Goal: Find specific page/section: Find specific page/section

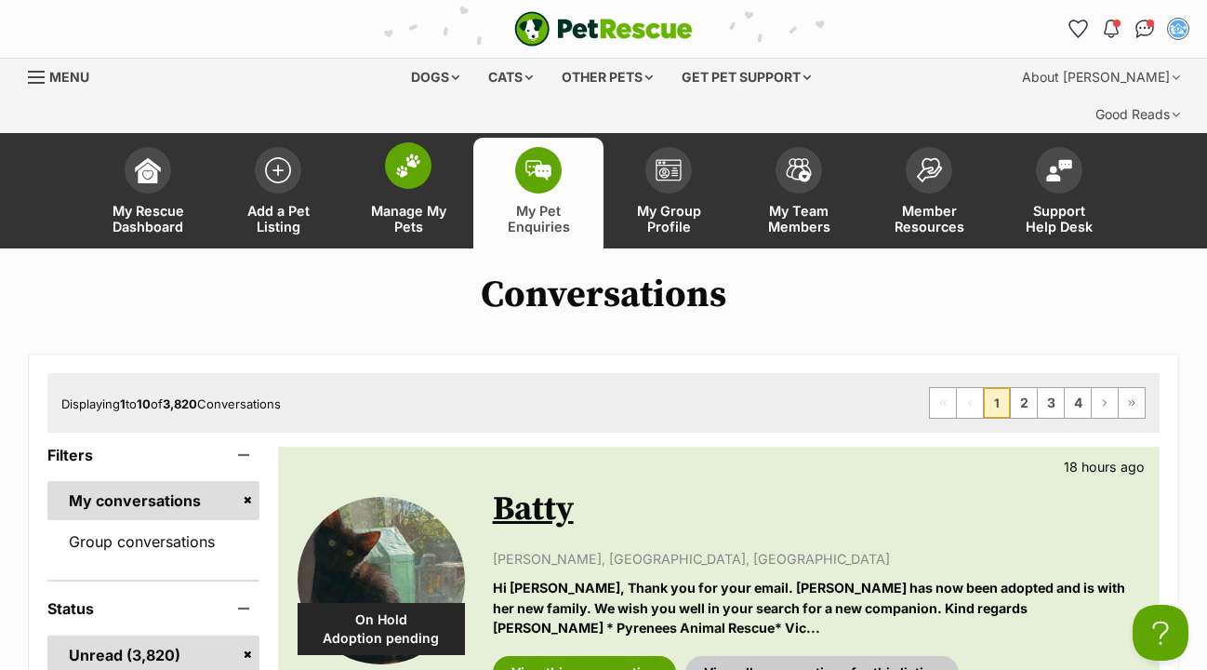
click at [407, 142] on span at bounding box center [408, 165] width 47 height 47
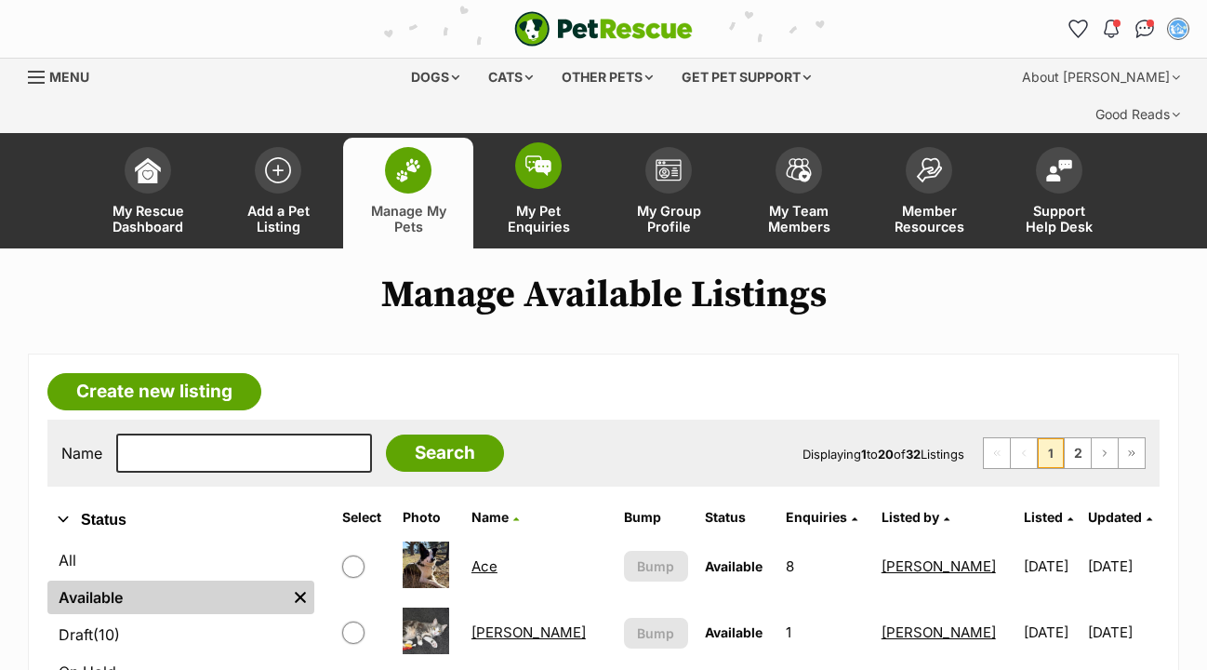
click at [550, 155] on img at bounding box center [539, 165] width 26 height 20
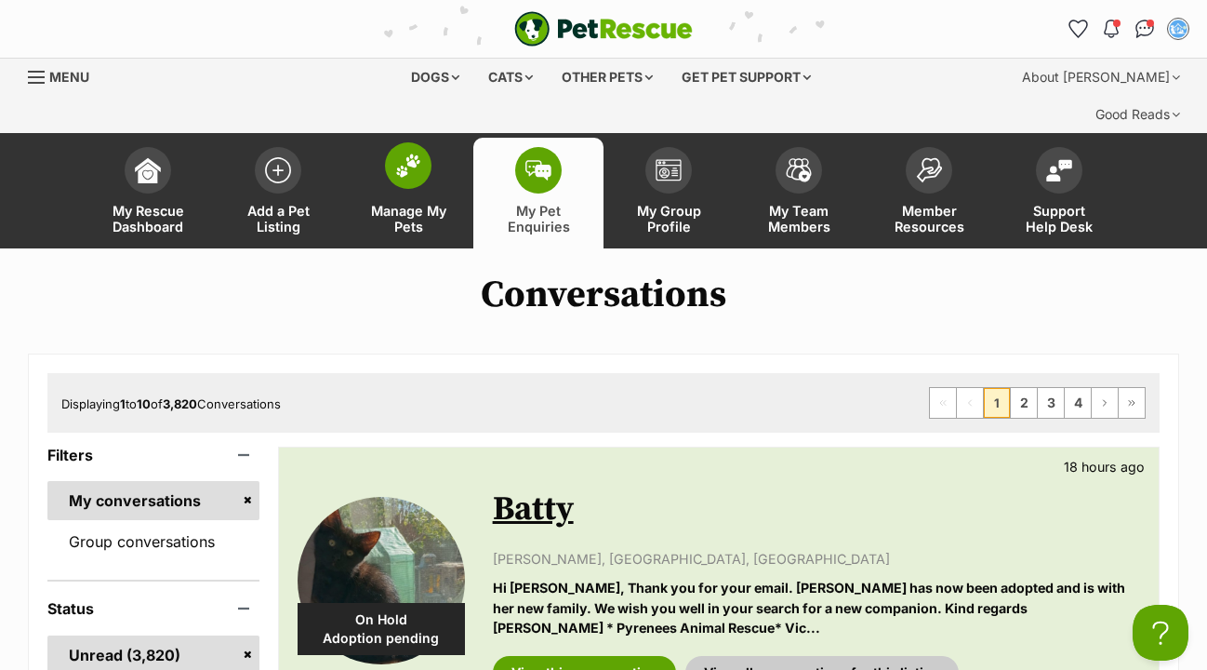
click at [417, 153] on img at bounding box center [408, 165] width 26 height 24
click at [401, 153] on img at bounding box center [408, 165] width 26 height 24
